Goal: Purchase product/service

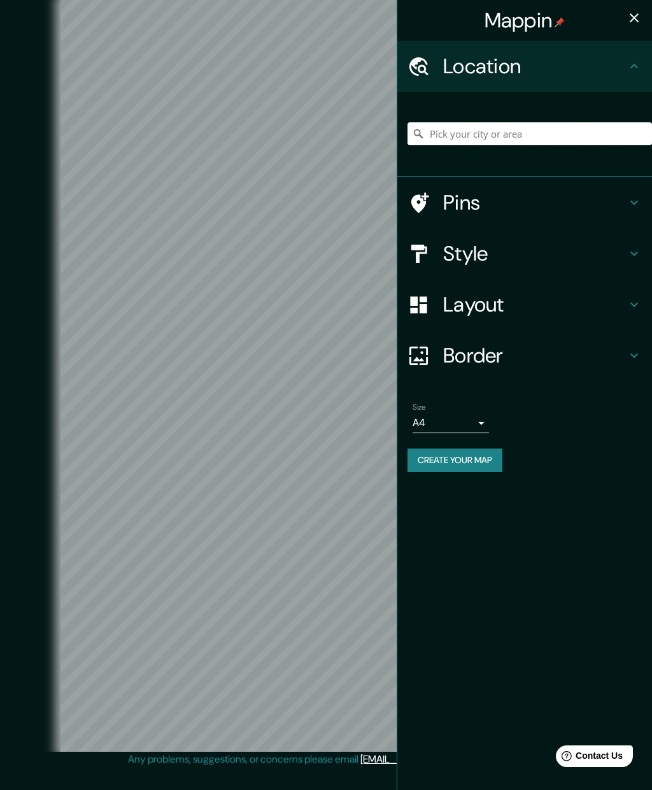
click at [443, 141] on input "Pick your city or area" at bounding box center [530, 133] width 245 height 23
type input "B"
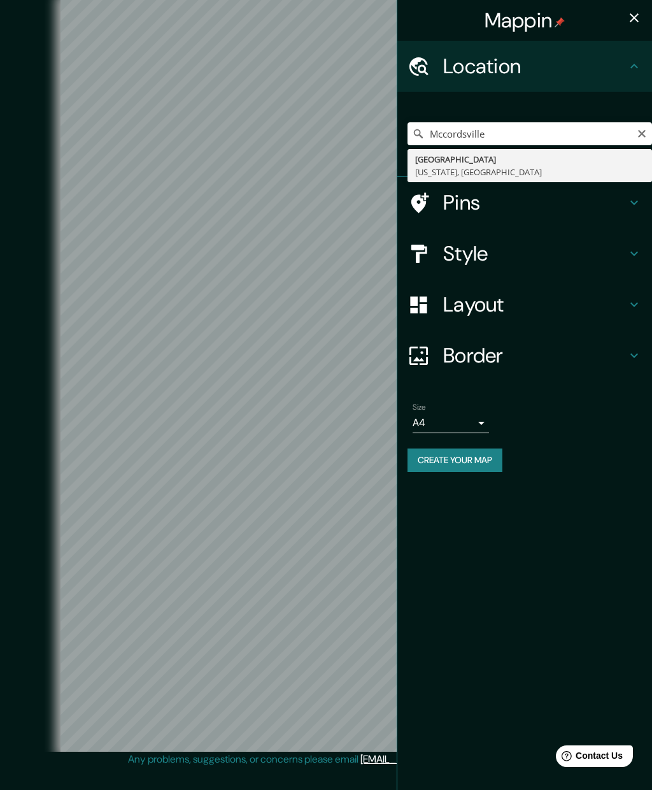
type input "[GEOGRAPHIC_DATA], [US_STATE], [GEOGRAPHIC_DATA]"
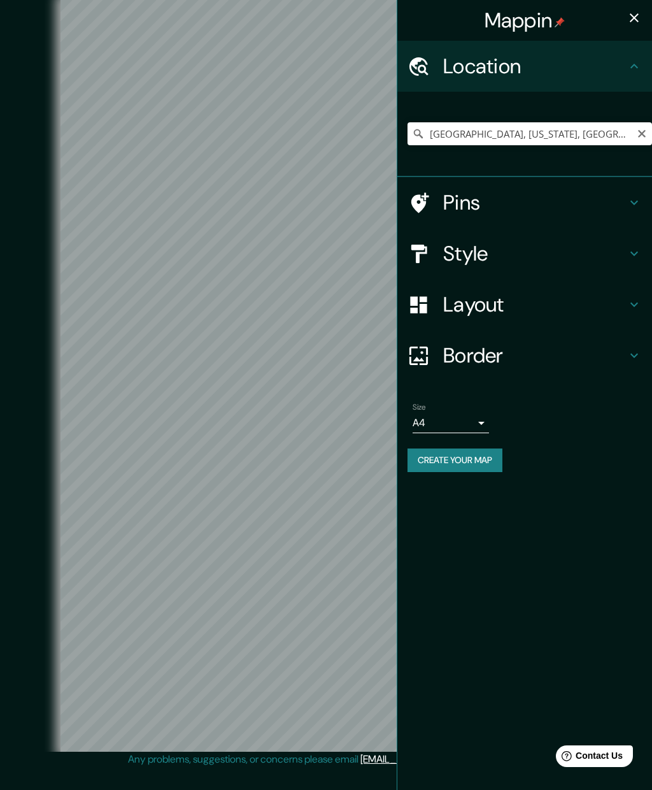
click at [634, 357] on icon at bounding box center [634, 355] width 15 height 15
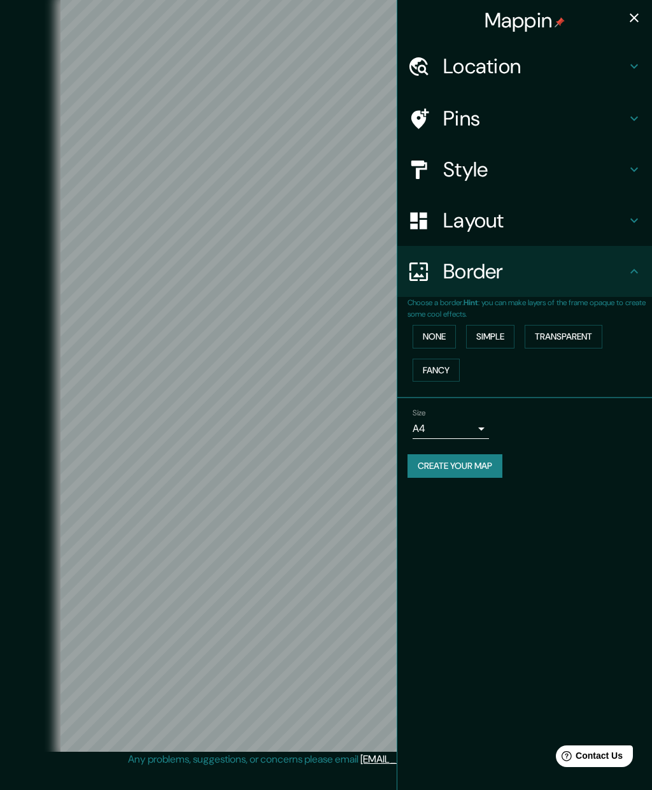
click at [505, 334] on button "Simple" at bounding box center [490, 337] width 48 height 24
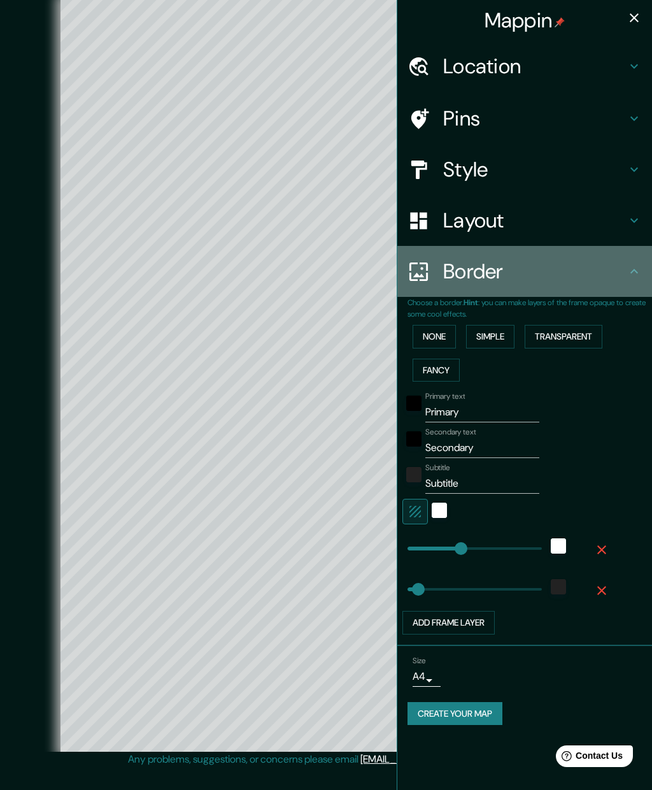
click at [492, 273] on h4 "Border" at bounding box center [534, 271] width 183 height 25
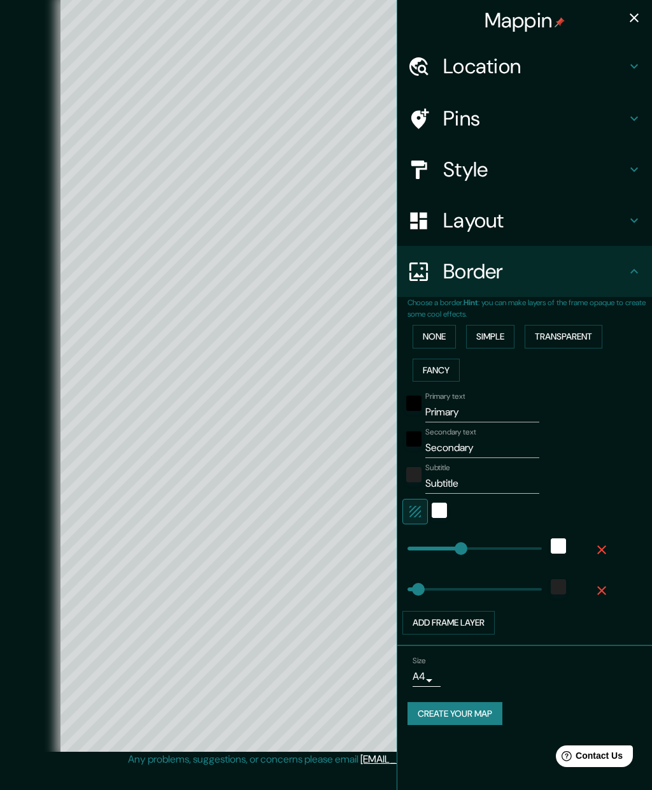
click at [440, 338] on button "None" at bounding box center [434, 337] width 43 height 24
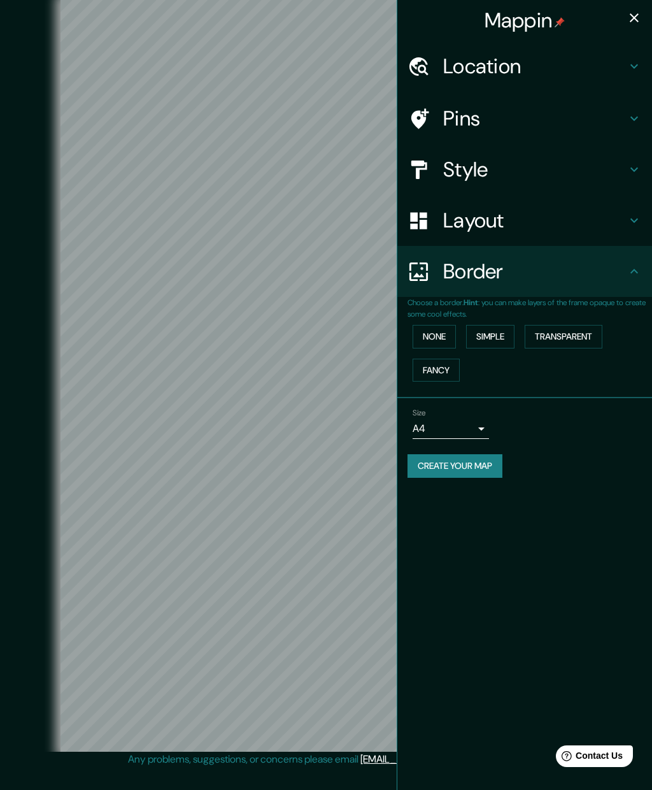
click at [587, 332] on button "Transparent" at bounding box center [564, 337] width 78 height 24
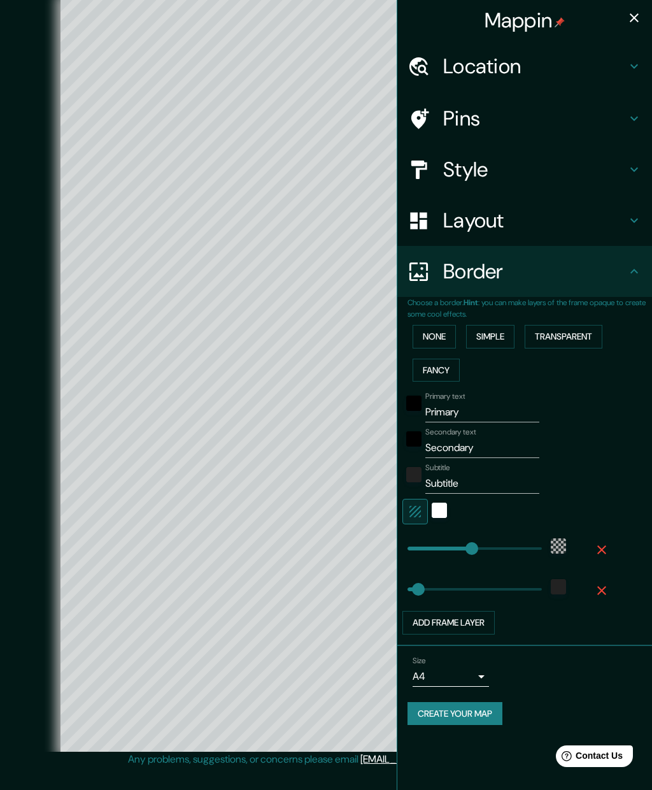
click at [646, 55] on div "Location" at bounding box center [525, 66] width 255 height 51
type input "401"
type input "67"
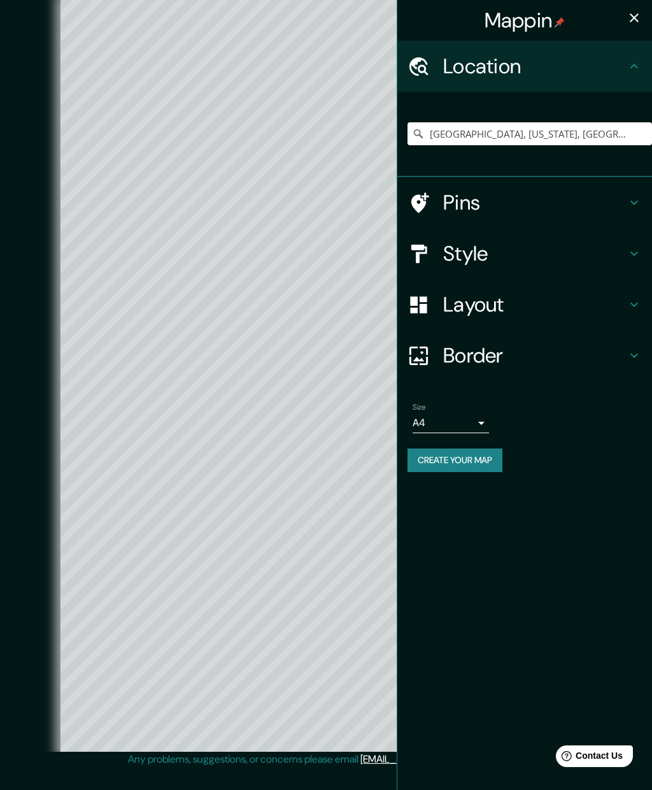
click at [524, 69] on h4 "Location" at bounding box center [534, 66] width 183 height 25
click at [483, 209] on h4 "Pins" at bounding box center [534, 202] width 183 height 25
type input "401"
type input "67"
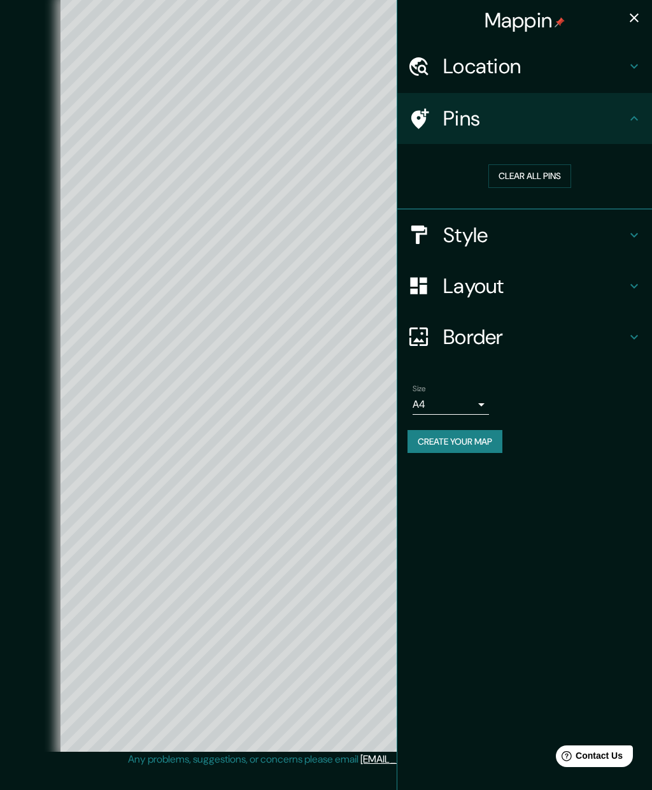
click at [551, 182] on button "Clear all pins" at bounding box center [530, 176] width 83 height 24
click at [477, 242] on h4 "Style" at bounding box center [534, 234] width 183 height 25
type input "401"
type input "67"
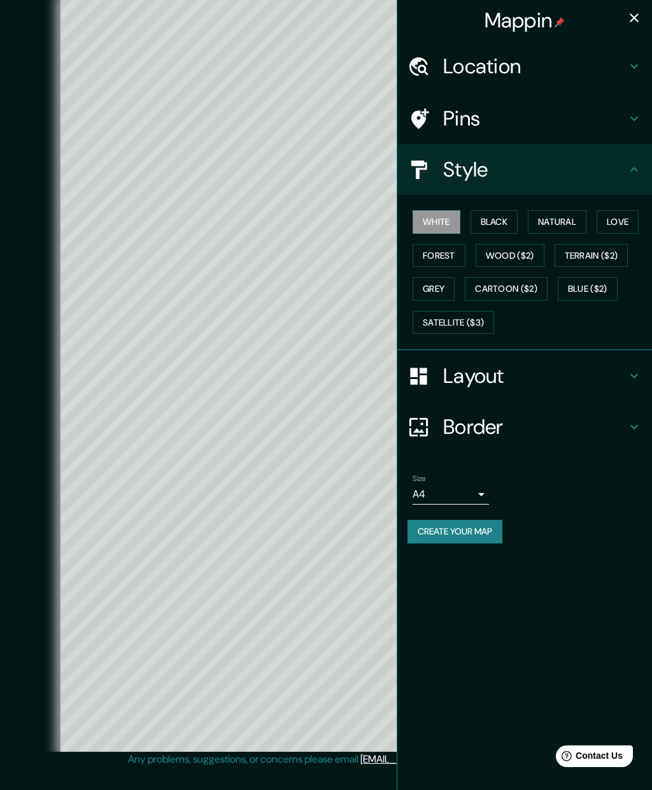
click at [571, 224] on button "Natural" at bounding box center [557, 222] width 59 height 24
click at [586, 294] on button "Blue ($2)" at bounding box center [588, 289] width 60 height 24
click at [588, 289] on button "Blue ($2)" at bounding box center [588, 289] width 60 height 24
click at [441, 231] on button "White" at bounding box center [437, 222] width 48 height 24
click at [563, 218] on button "Natural" at bounding box center [557, 222] width 59 height 24
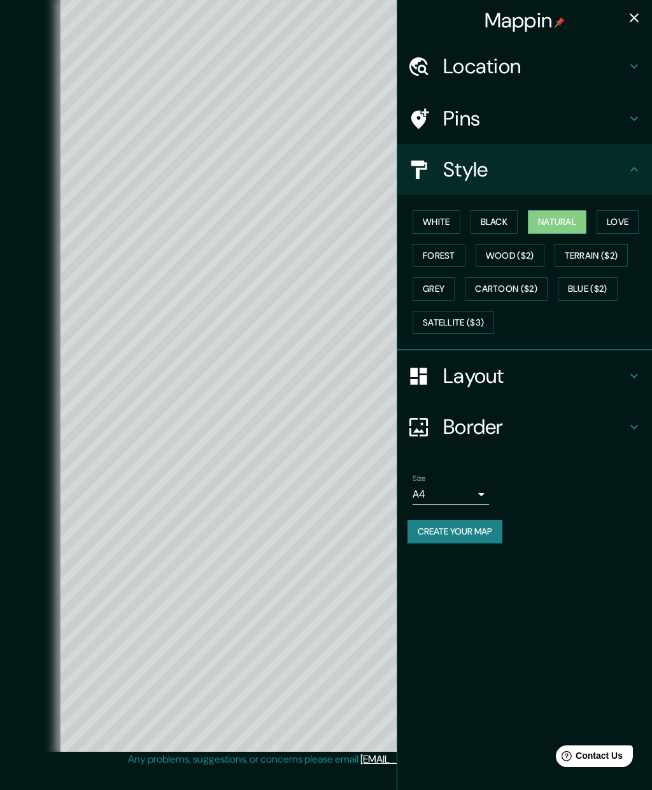
click at [652, 182] on div "Style" at bounding box center [525, 169] width 255 height 51
click at [629, 220] on button "Love" at bounding box center [618, 222] width 42 height 24
click at [633, 224] on button "Love" at bounding box center [618, 222] width 42 height 24
click at [448, 323] on button "Satellite ($3)" at bounding box center [454, 323] width 82 height 24
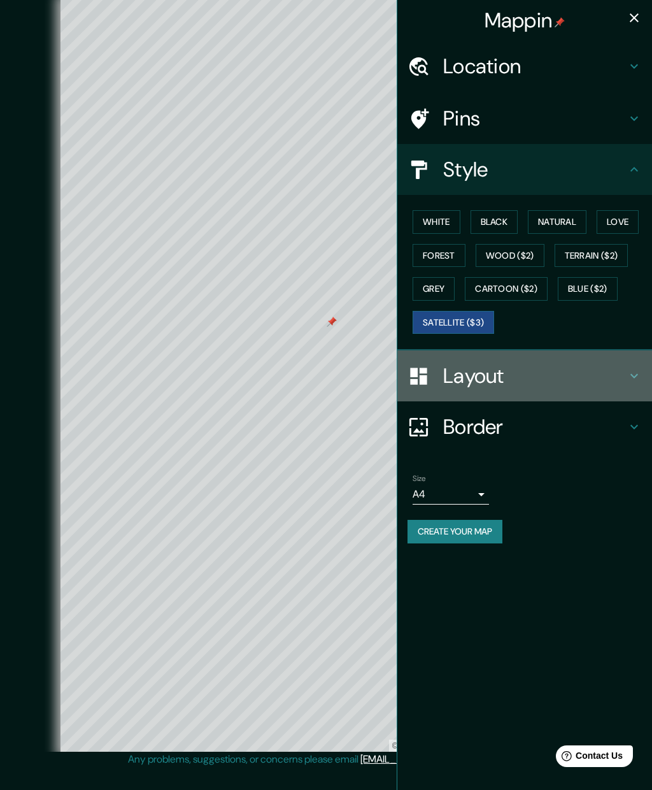
click at [633, 384] on div "Layout" at bounding box center [525, 375] width 255 height 51
type input "401"
type input "67"
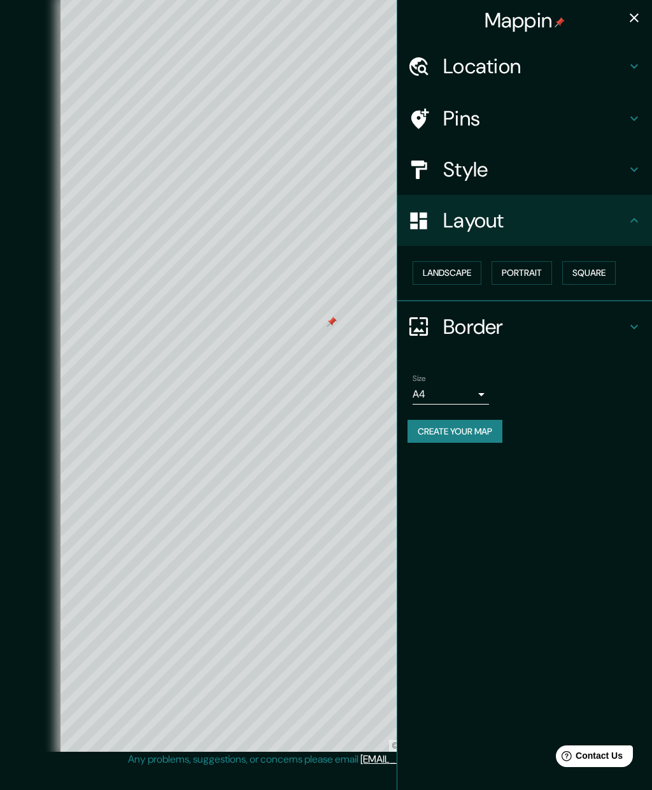
click at [530, 279] on button "Portrait" at bounding box center [522, 273] width 61 height 24
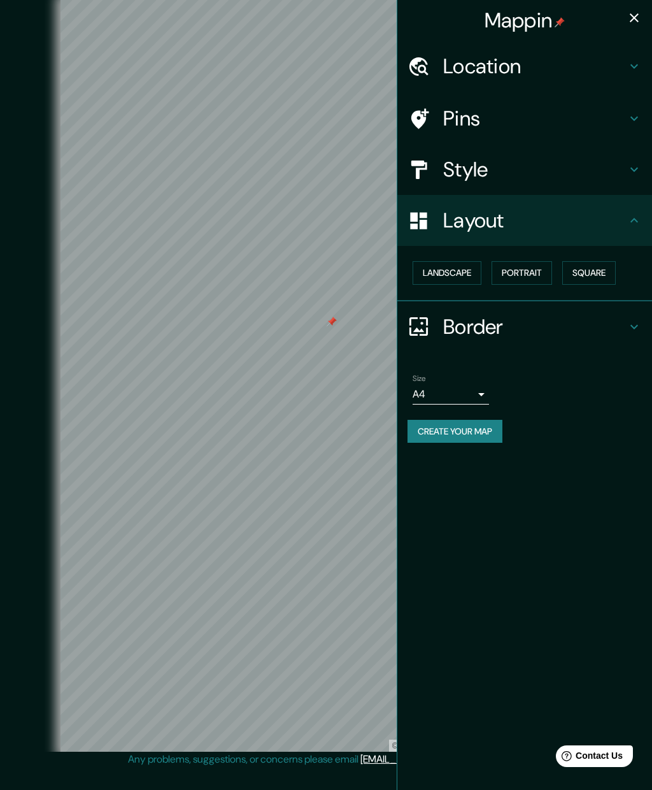
click at [634, 117] on icon at bounding box center [634, 118] width 15 height 15
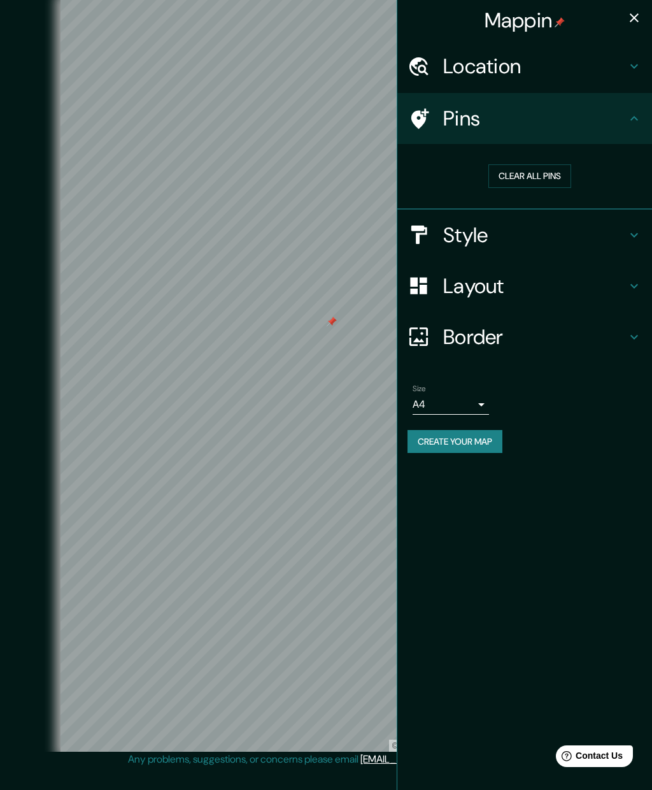
click at [636, 114] on icon at bounding box center [634, 118] width 15 height 15
click at [632, 72] on icon at bounding box center [634, 66] width 15 height 15
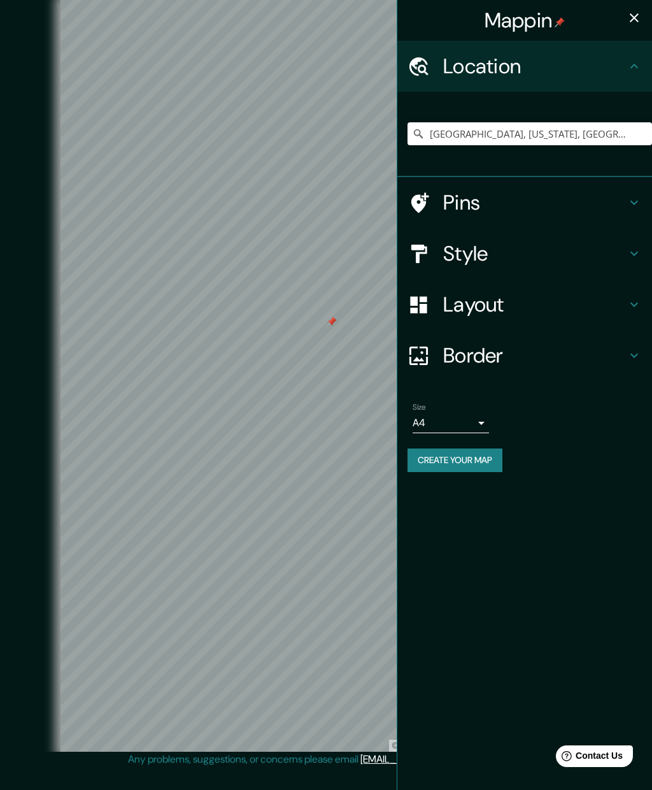
click at [626, 74] on h4 "Location" at bounding box center [534, 66] width 183 height 25
click at [634, 259] on icon at bounding box center [634, 253] width 15 height 15
